Goal: Task Accomplishment & Management: Complete application form

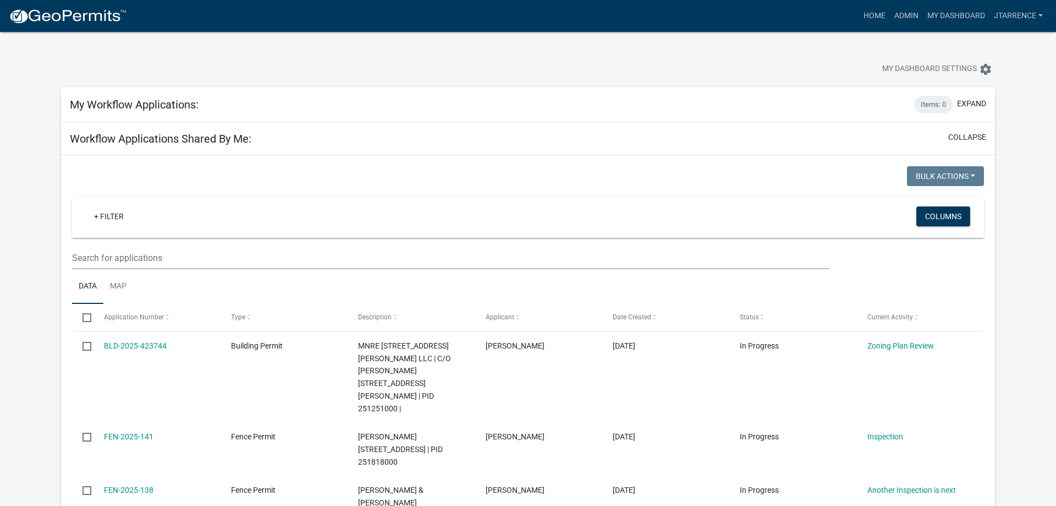
select select "3: 100"
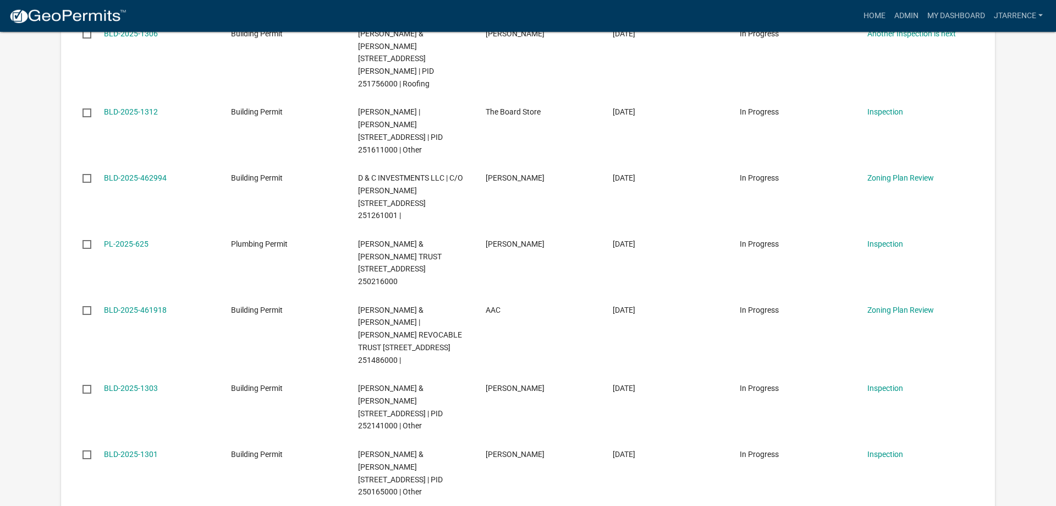
scroll to position [2244, 0]
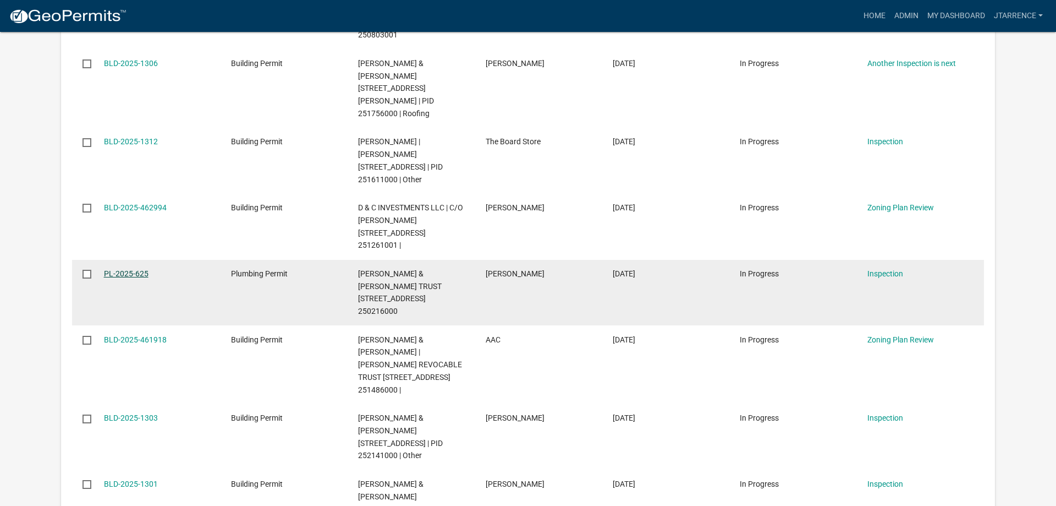
click at [134, 269] on link "PL-2025-625" at bounding box center [126, 273] width 45 height 9
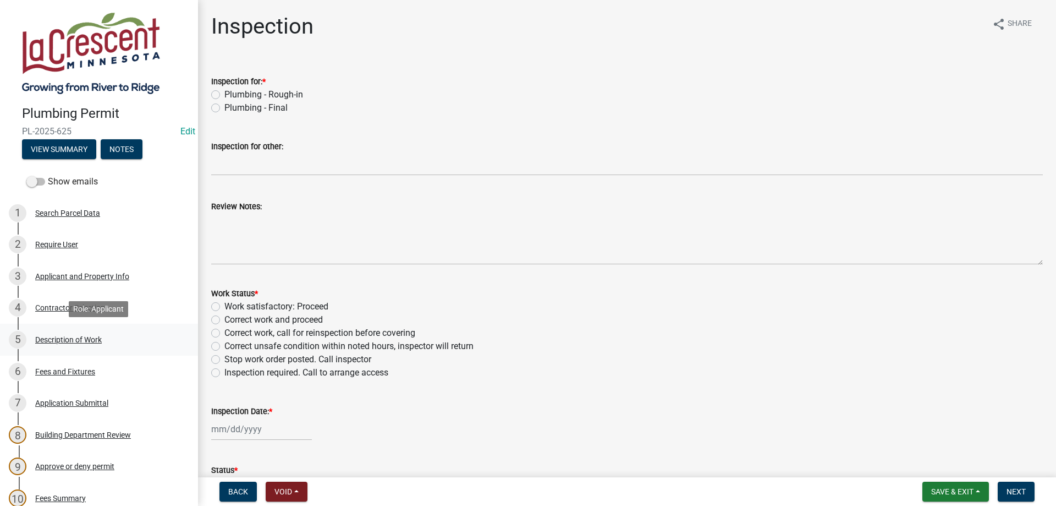
click at [80, 336] on div "Description of Work" at bounding box center [68, 340] width 67 height 8
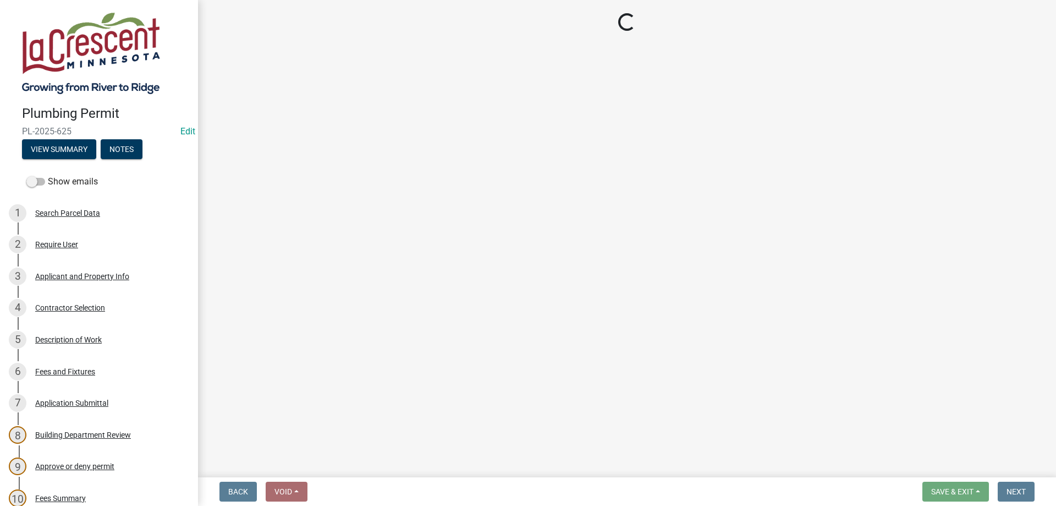
select select "59bf33d4-9d5c-4e7c-8b9a-7c1b13f00426"
select select "28f4028a-693d-415b-8130-38cfe69d94b3"
select select "4af7cc83-1d25-4c0b-a329-4ae30bd591bb"
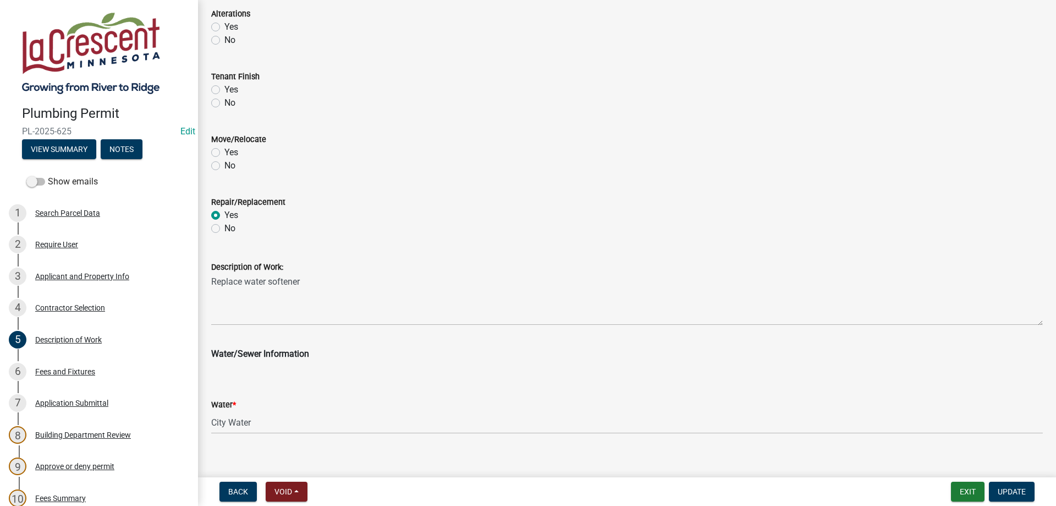
scroll to position [193, 0]
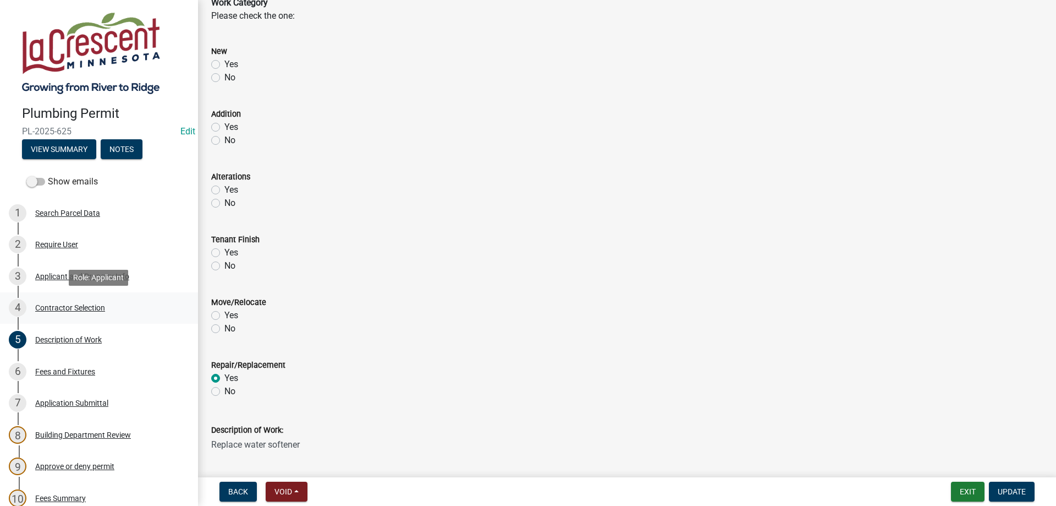
click at [72, 309] on div "Contractor Selection" at bounding box center [70, 308] width 70 height 8
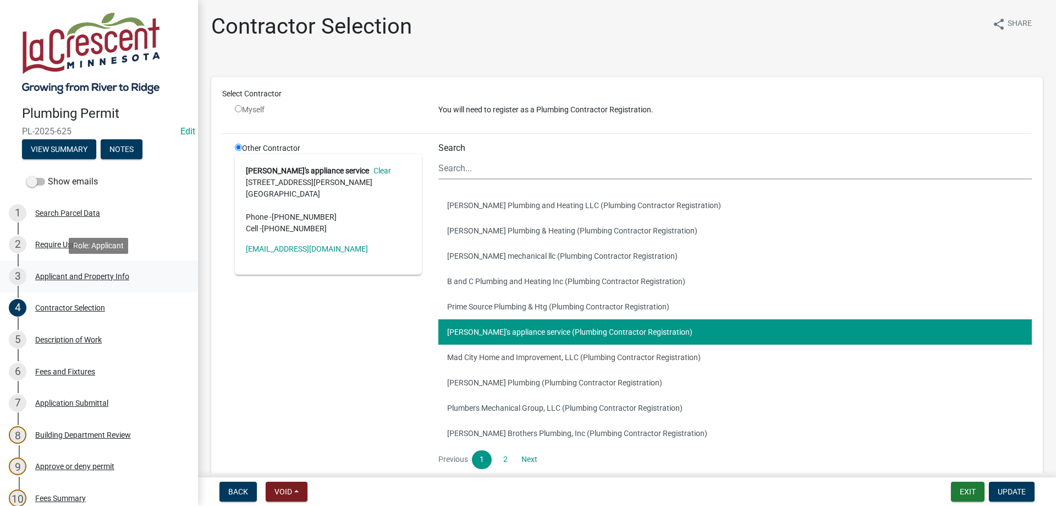
click at [67, 277] on div "Applicant and Property Info" at bounding box center [82, 276] width 94 height 8
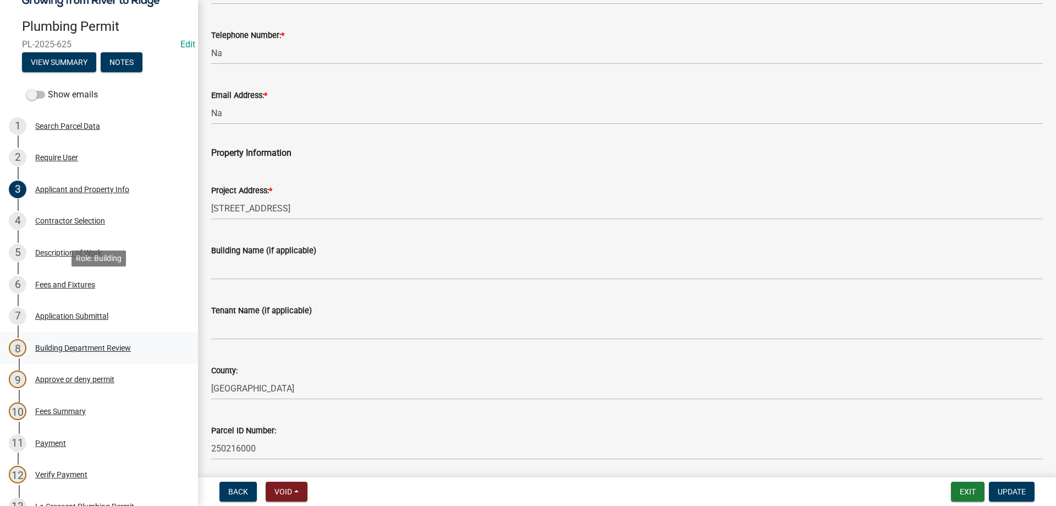
scroll to position [168, 0]
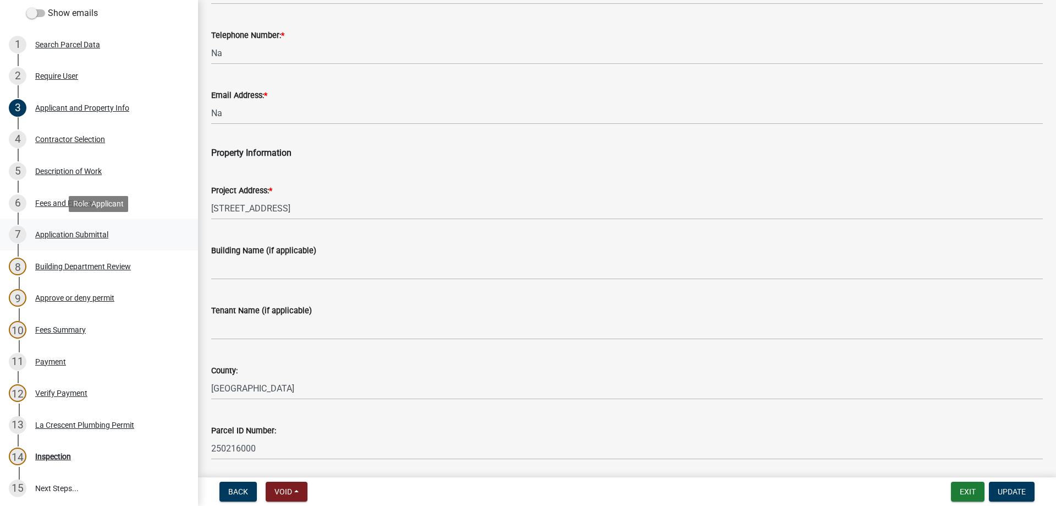
click at [74, 237] on div "Application Submittal" at bounding box center [71, 234] width 73 height 8
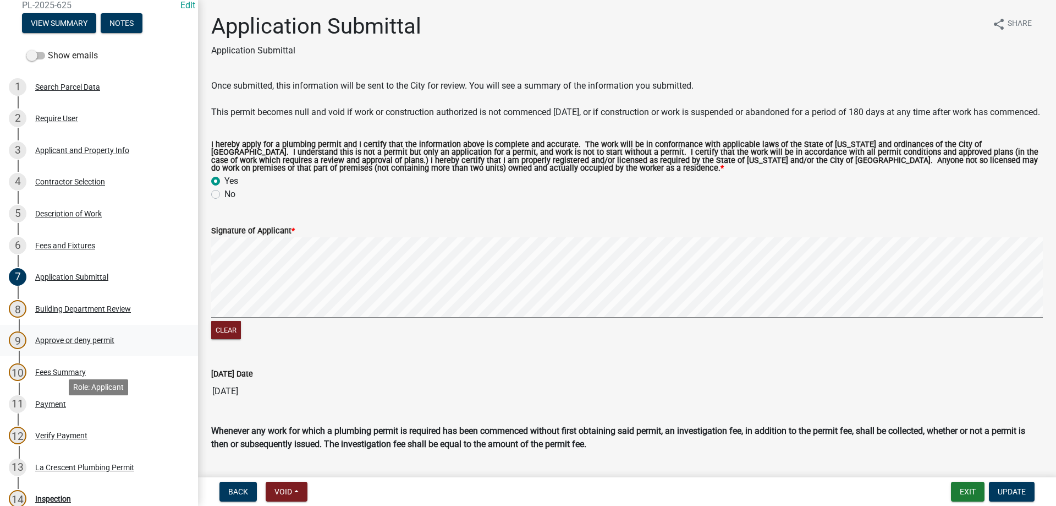
scroll to position [112, 0]
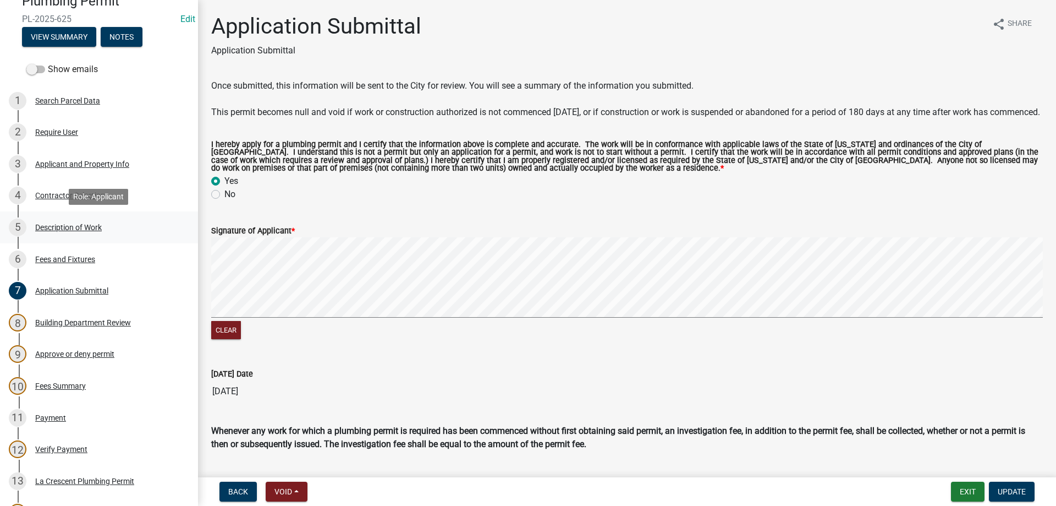
click at [71, 223] on div "Description of Work" at bounding box center [68, 227] width 67 height 8
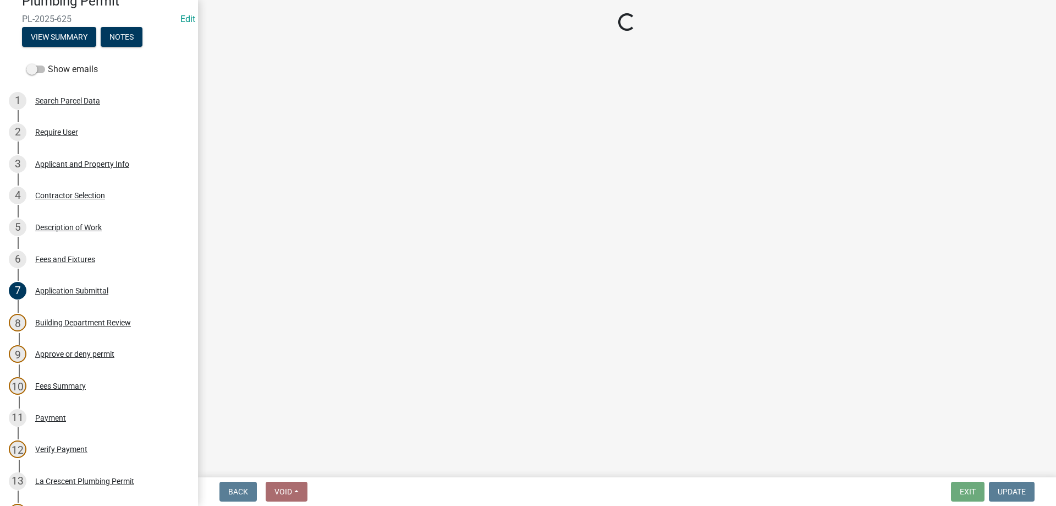
select select "59bf33d4-9d5c-4e7c-8b9a-7c1b13f00426"
select select "28f4028a-693d-415b-8130-38cfe69d94b3"
select select "4af7cc83-1d25-4c0b-a329-4ae30bd591bb"
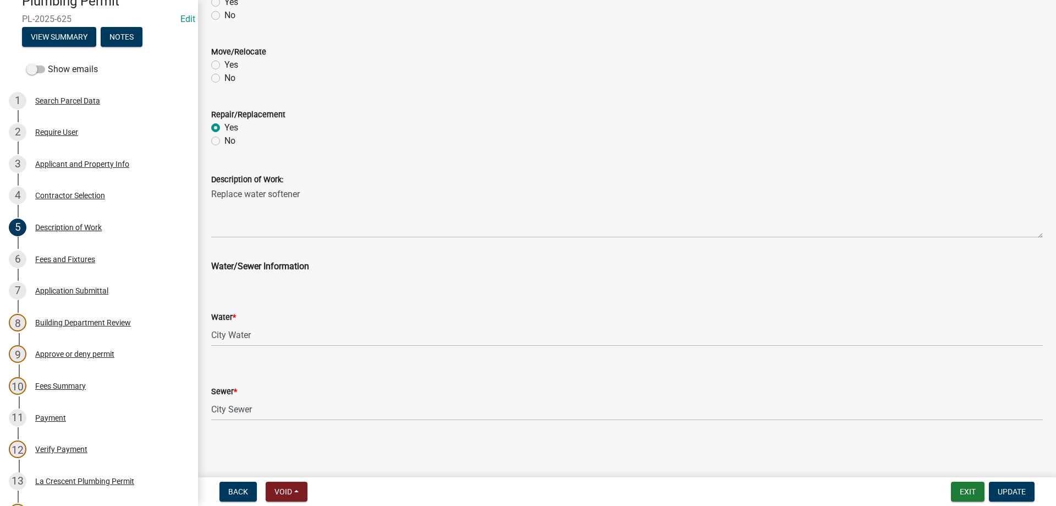
scroll to position [443, 0]
click at [962, 491] on button "Exit" at bounding box center [968, 491] width 34 height 20
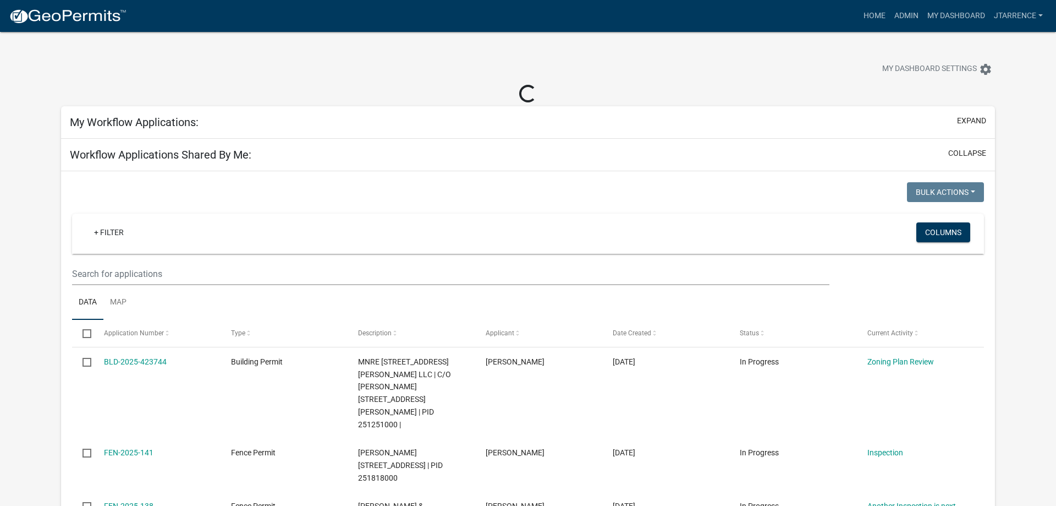
select select "3: 100"
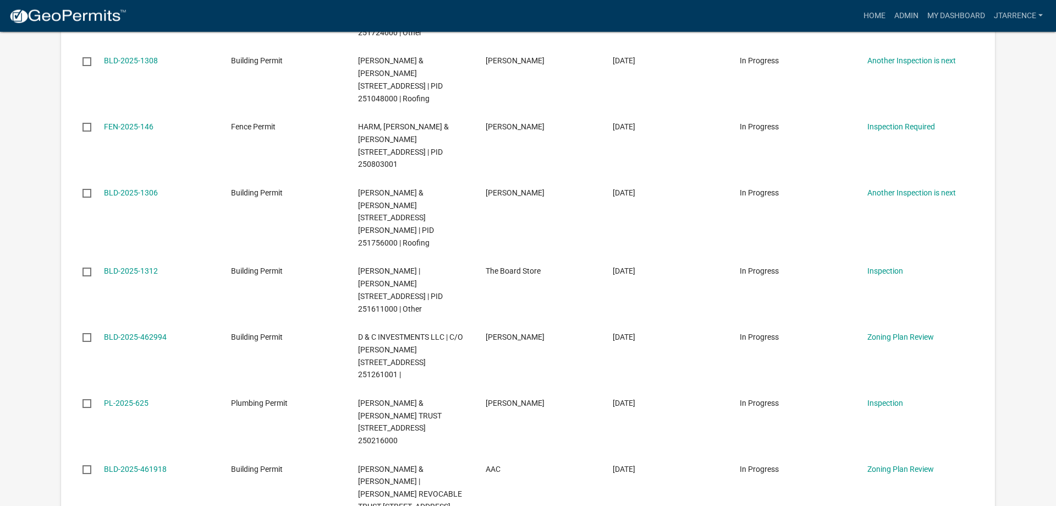
scroll to position [2244, 0]
